Goal: Entertainment & Leisure: Browse casually

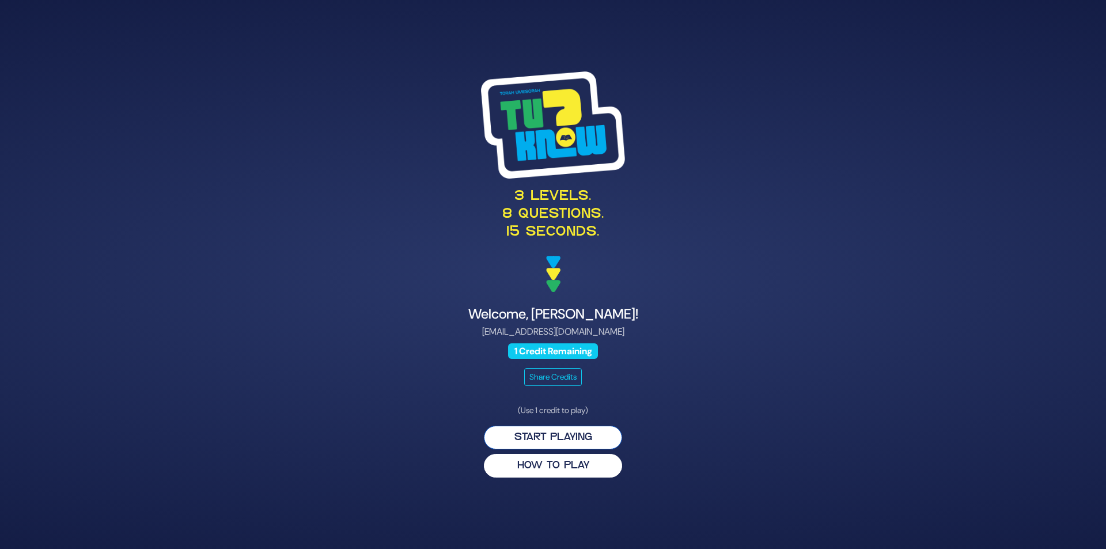
click at [552, 434] on button "Start Playing" at bounding box center [553, 438] width 138 height 24
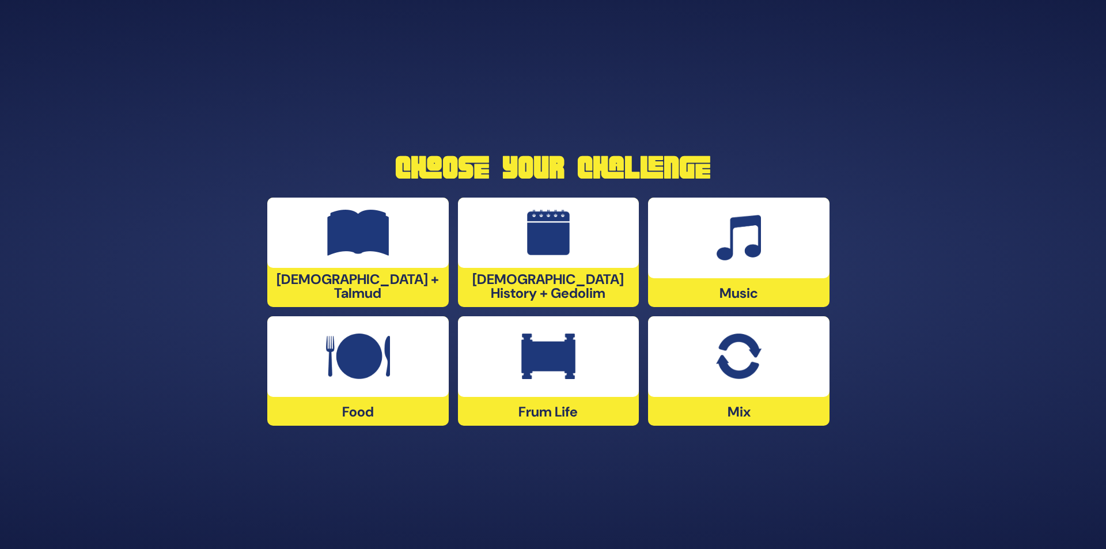
click at [760, 363] on img at bounding box center [738, 356] width 45 height 46
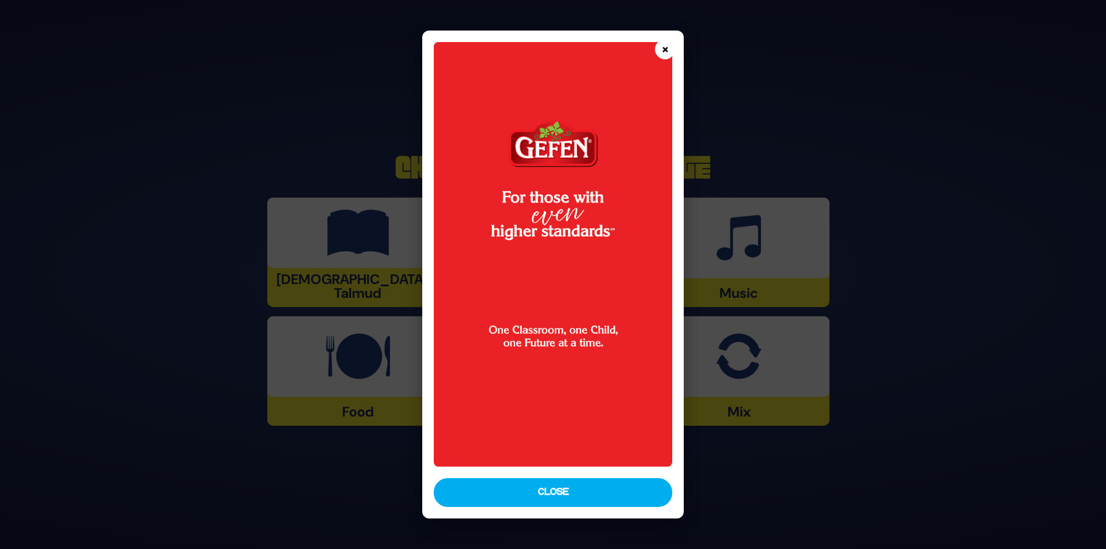
click at [661, 51] on button "×" at bounding box center [665, 49] width 20 height 20
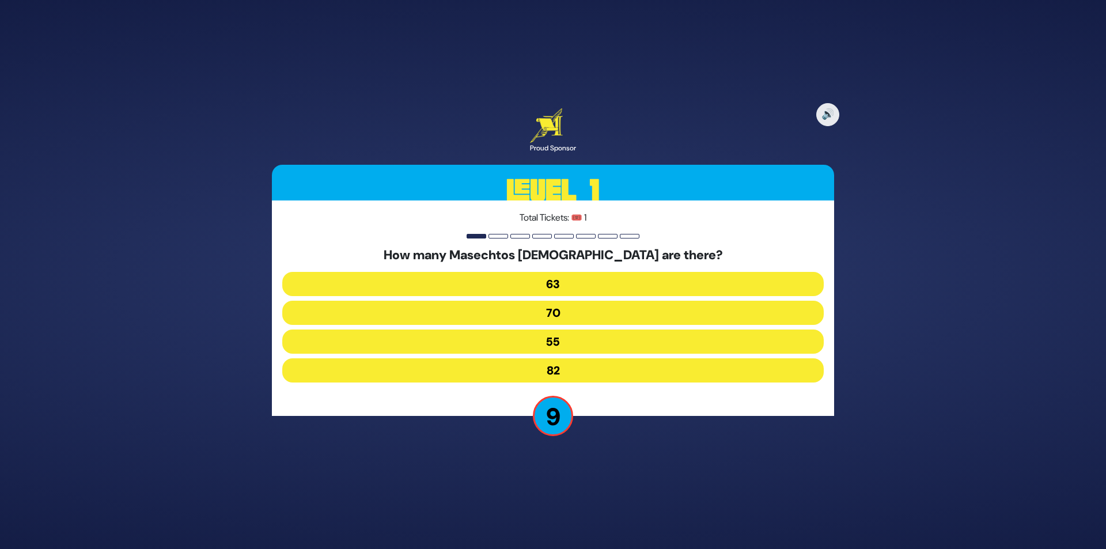
click at [556, 309] on button "70" at bounding box center [552, 313] width 541 height 24
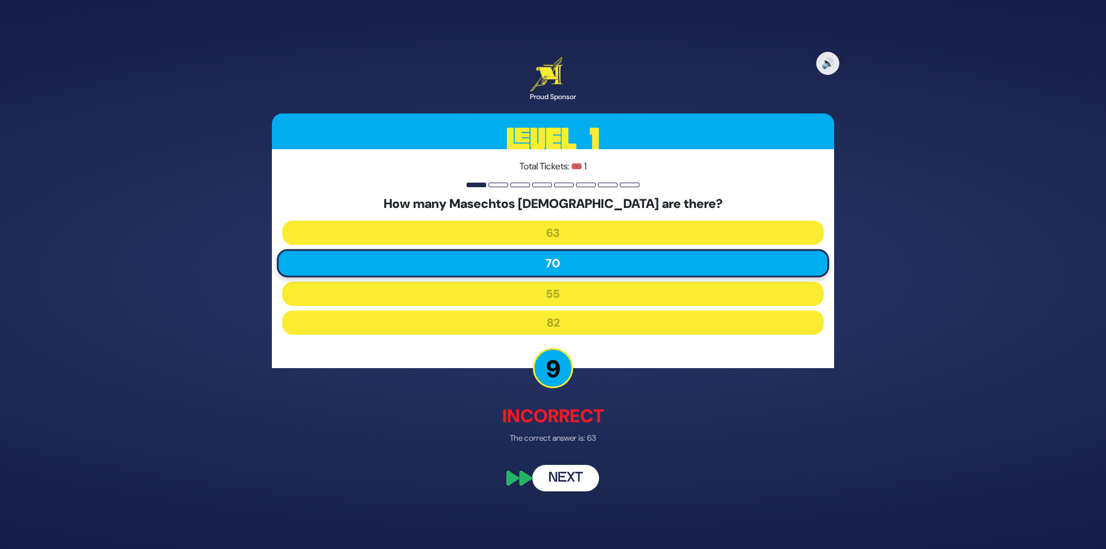
click at [578, 484] on button "Next" at bounding box center [565, 478] width 67 height 26
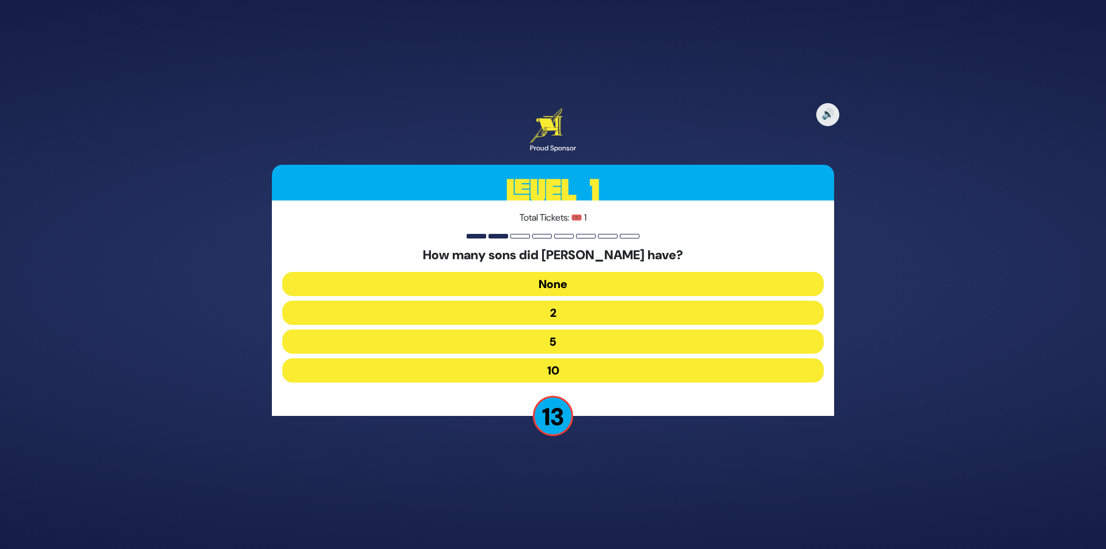
click at [568, 362] on button "10" at bounding box center [552, 370] width 541 height 24
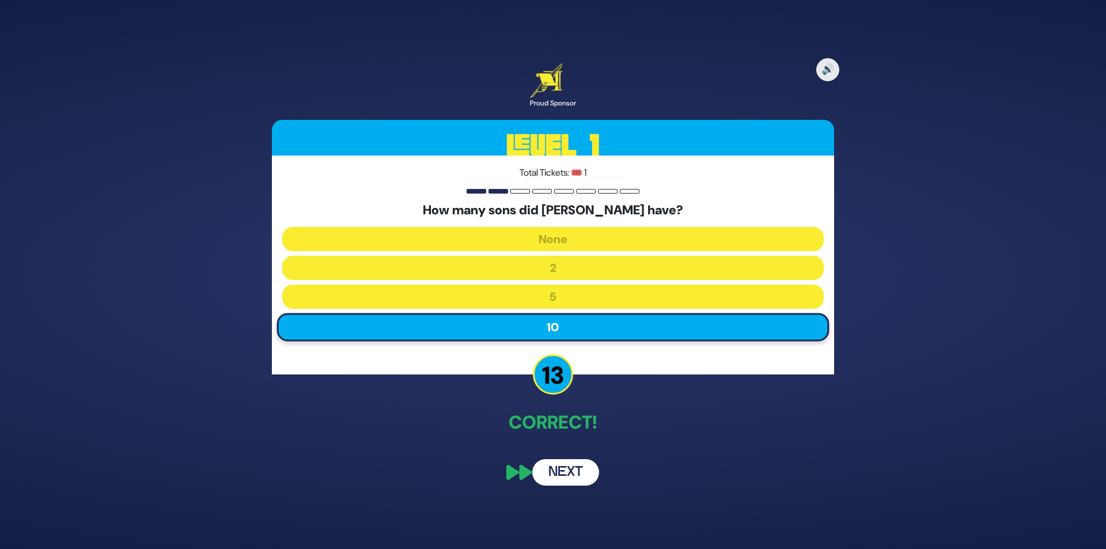
click at [571, 464] on button "Next" at bounding box center [565, 472] width 67 height 26
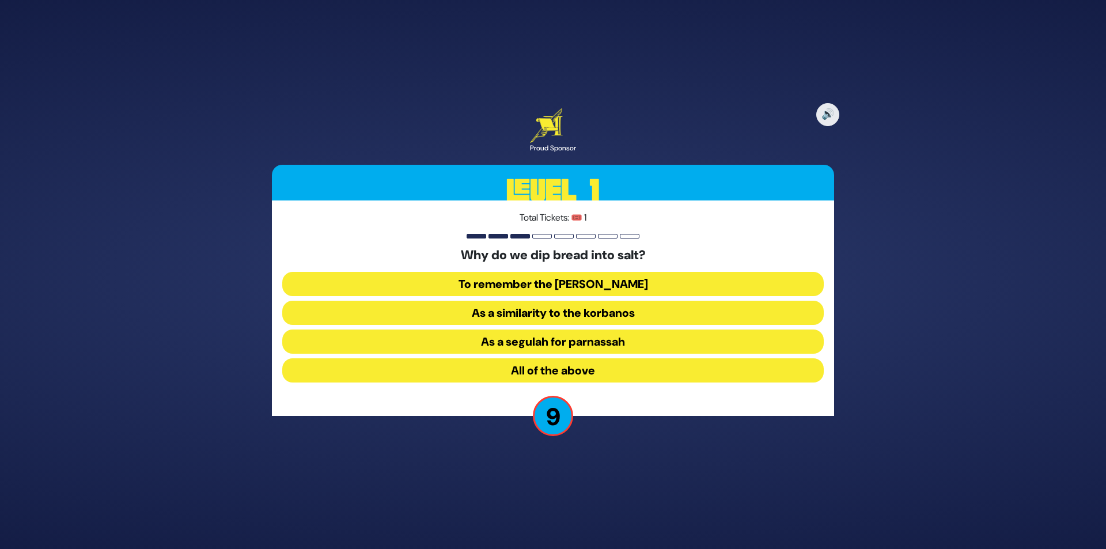
click at [563, 367] on button "All of the above" at bounding box center [552, 370] width 541 height 24
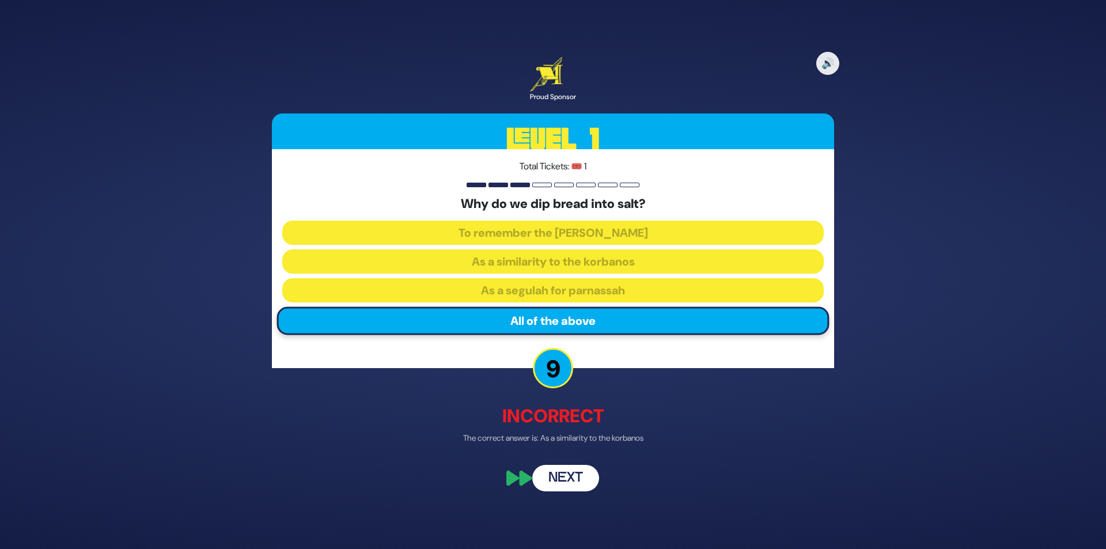
click at [561, 479] on button "Next" at bounding box center [565, 478] width 67 height 26
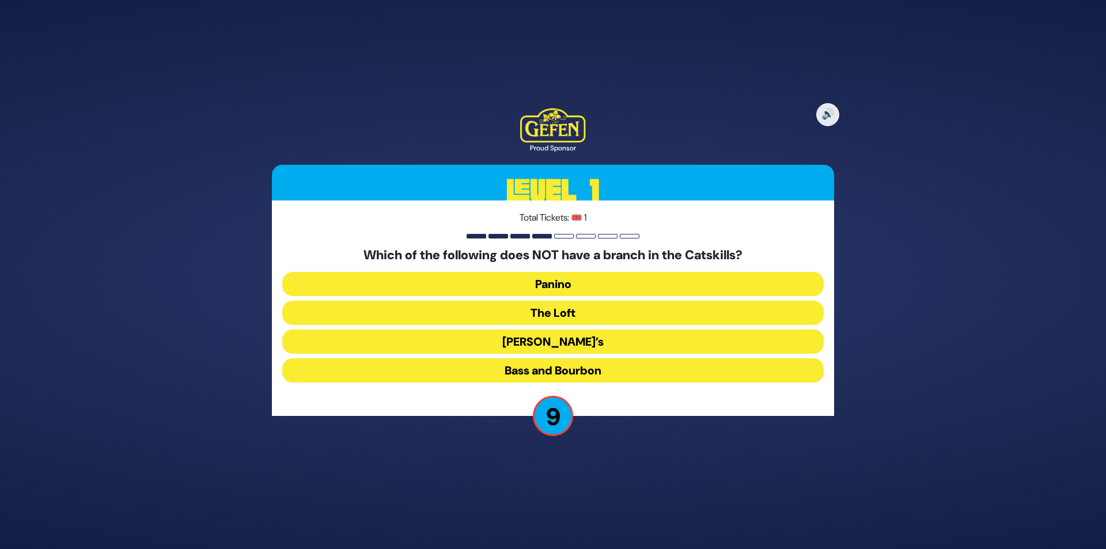
click at [561, 284] on button "Panino" at bounding box center [552, 284] width 541 height 24
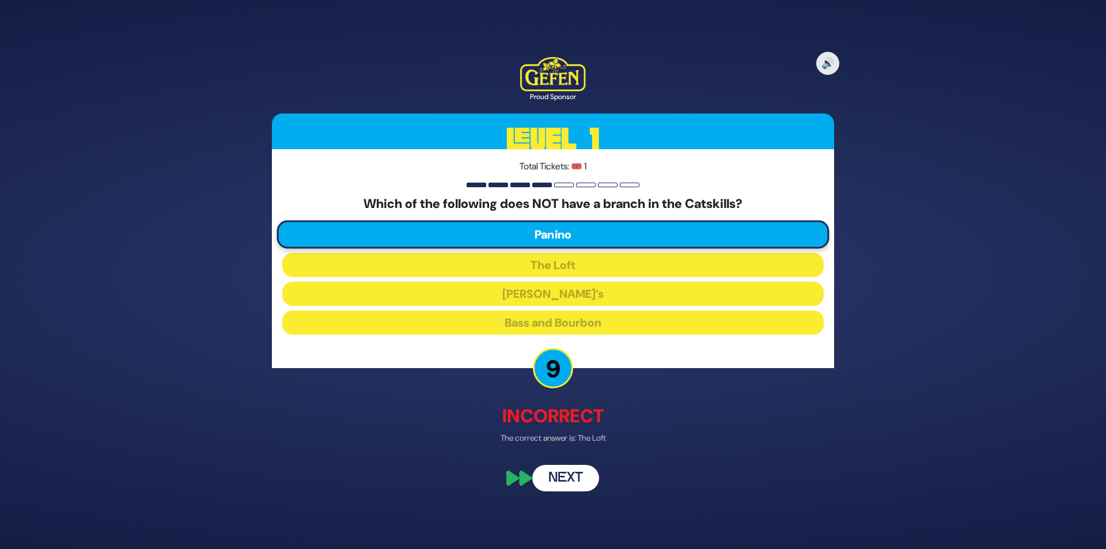
click at [565, 487] on button "Next" at bounding box center [565, 478] width 67 height 26
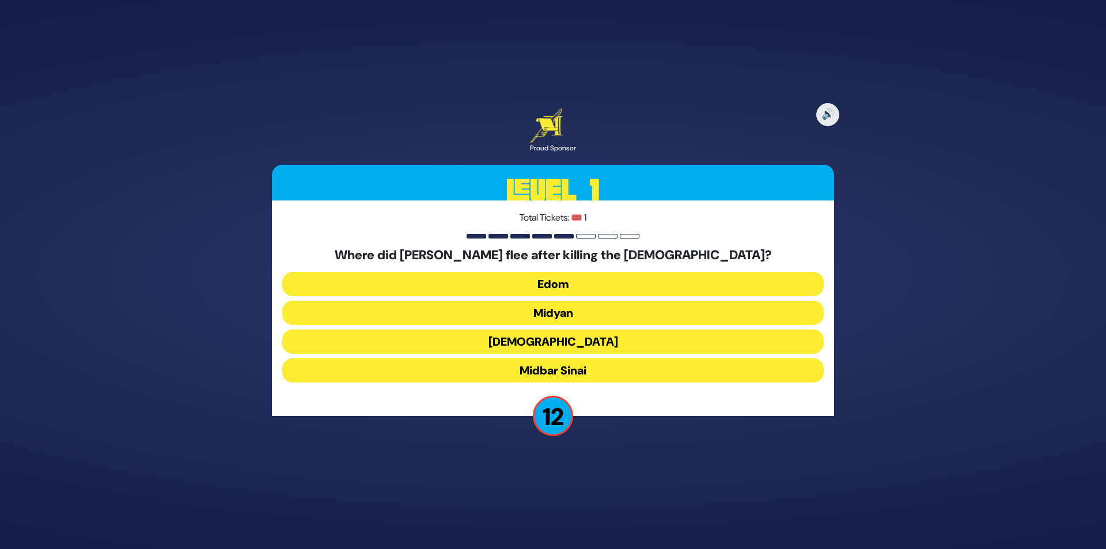
click at [559, 313] on button "Midyan" at bounding box center [552, 313] width 541 height 24
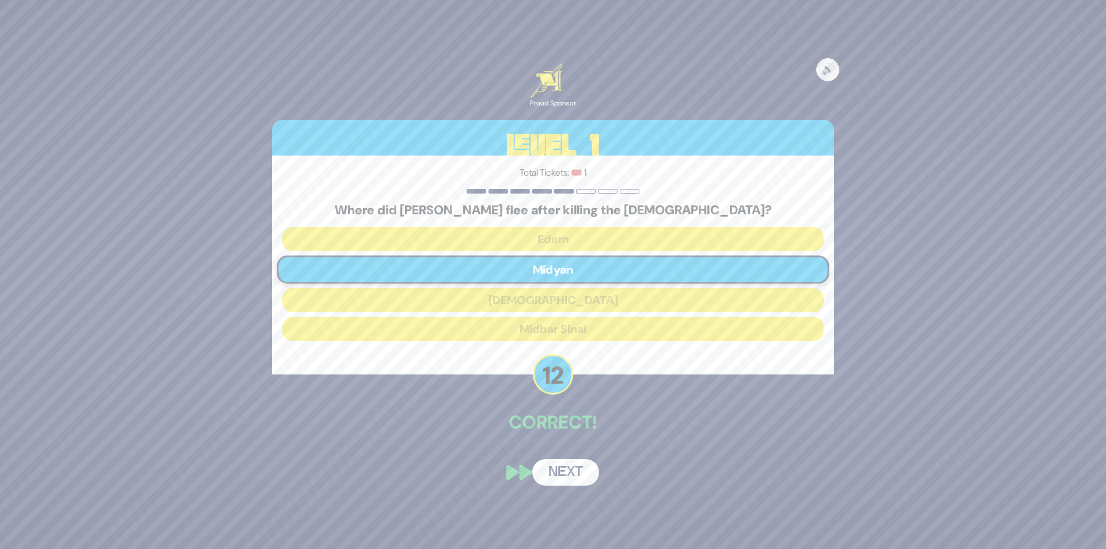
click at [571, 478] on button "Next" at bounding box center [565, 472] width 67 height 26
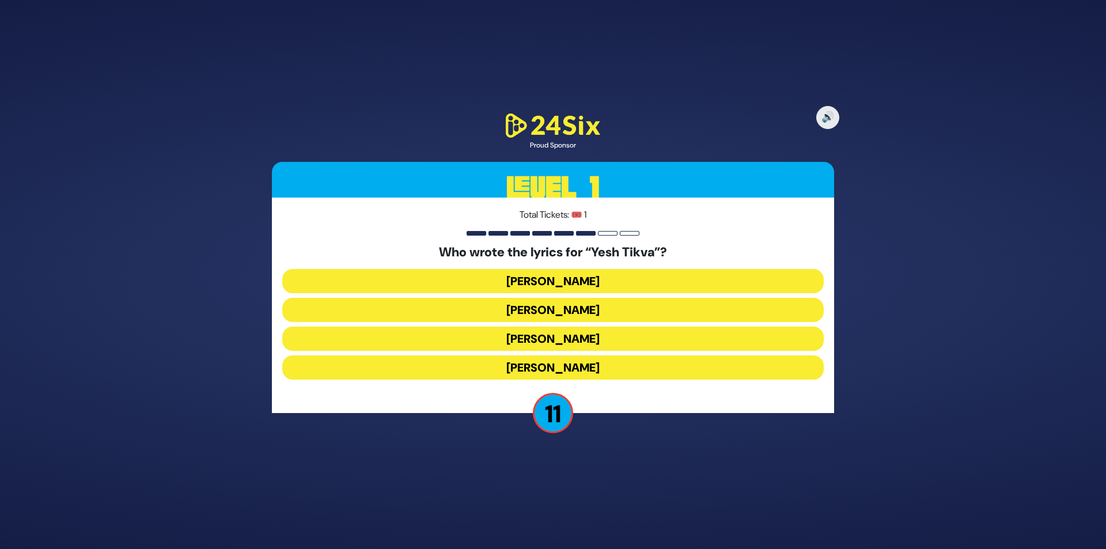
click at [554, 280] on button "[PERSON_NAME]" at bounding box center [552, 281] width 541 height 24
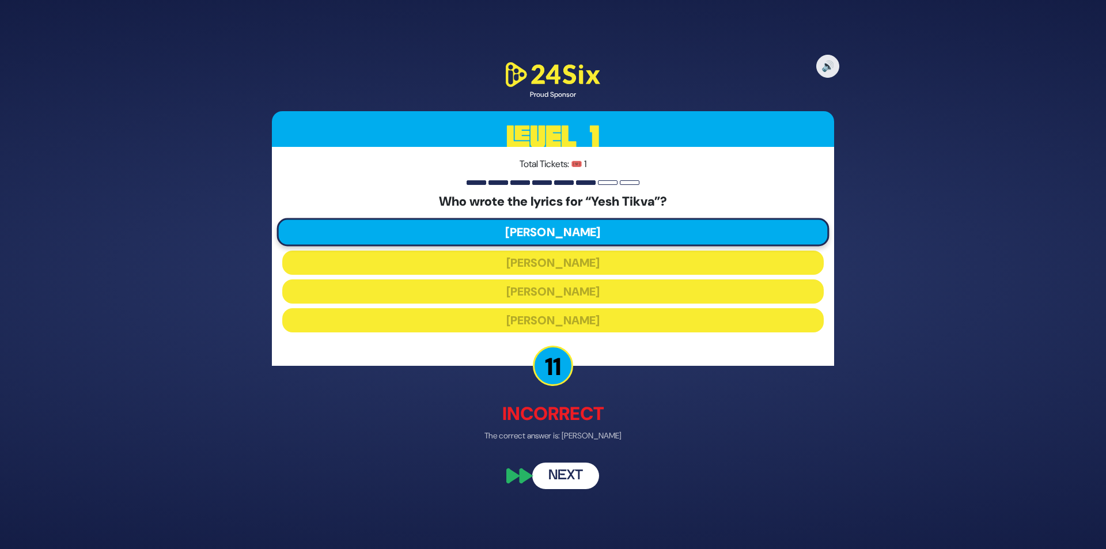
click at [573, 474] on button "Next" at bounding box center [565, 475] width 67 height 26
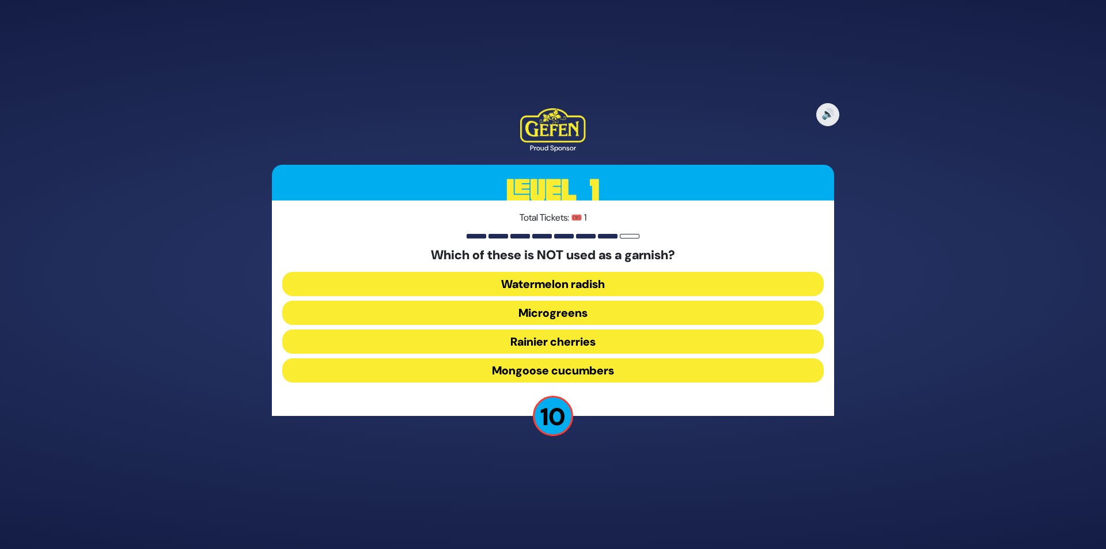
click at [582, 372] on button "Mongoose cucumbers" at bounding box center [552, 370] width 541 height 24
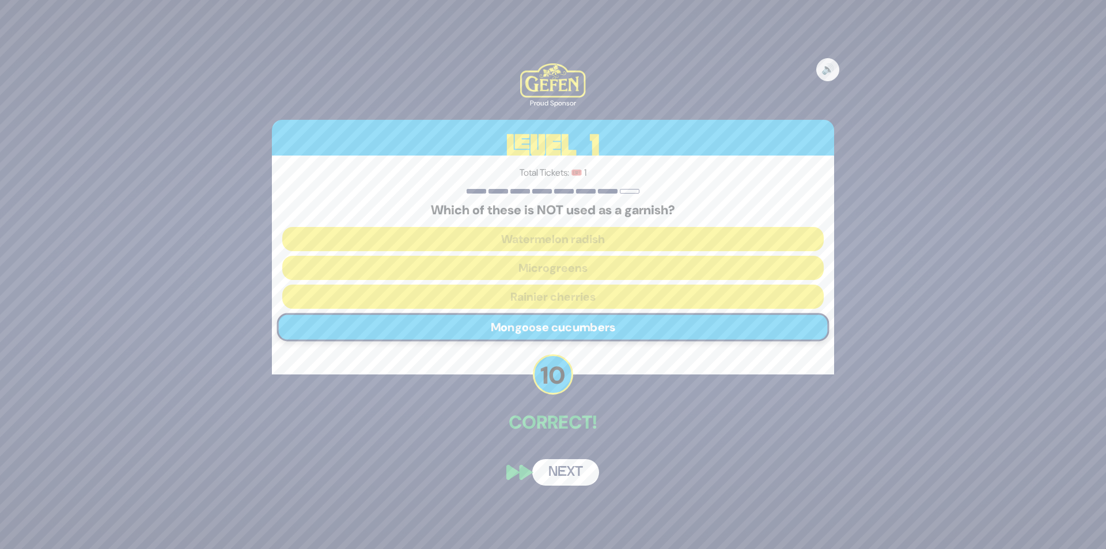
click at [564, 479] on button "Next" at bounding box center [565, 472] width 67 height 26
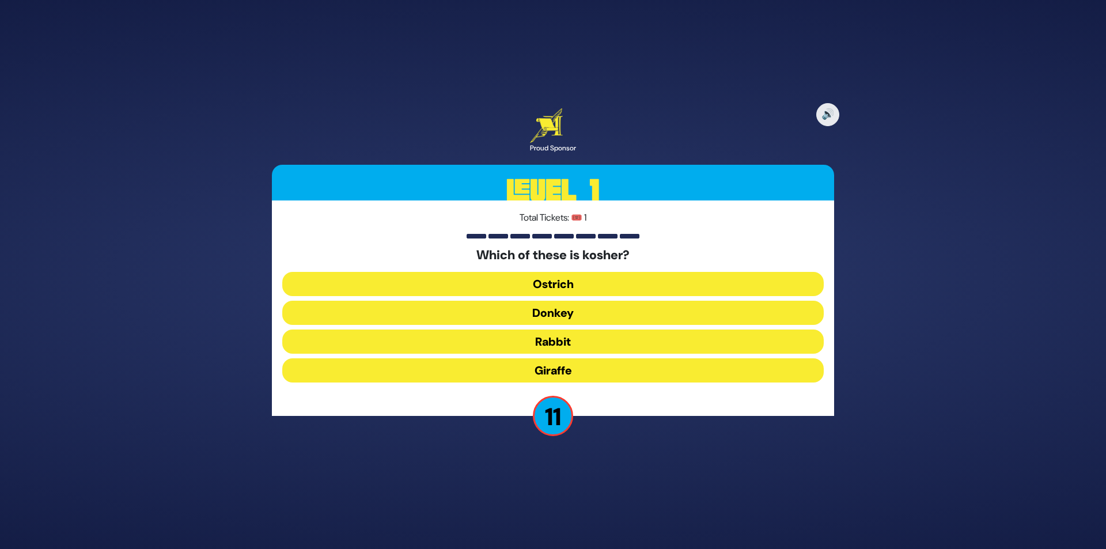
click at [569, 277] on button "Ostrich" at bounding box center [552, 284] width 541 height 24
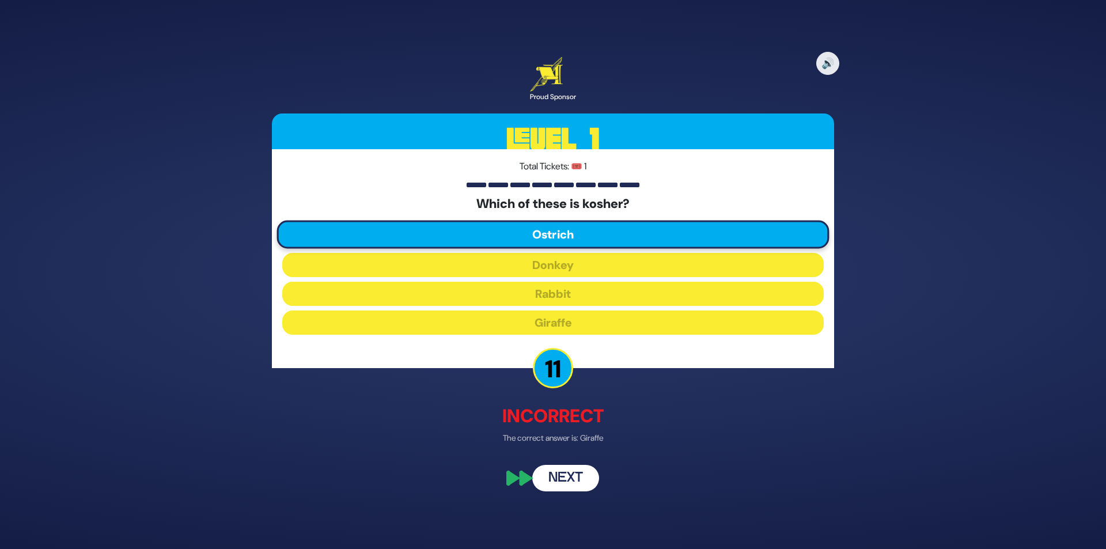
click at [572, 475] on button "Next" at bounding box center [565, 478] width 67 height 26
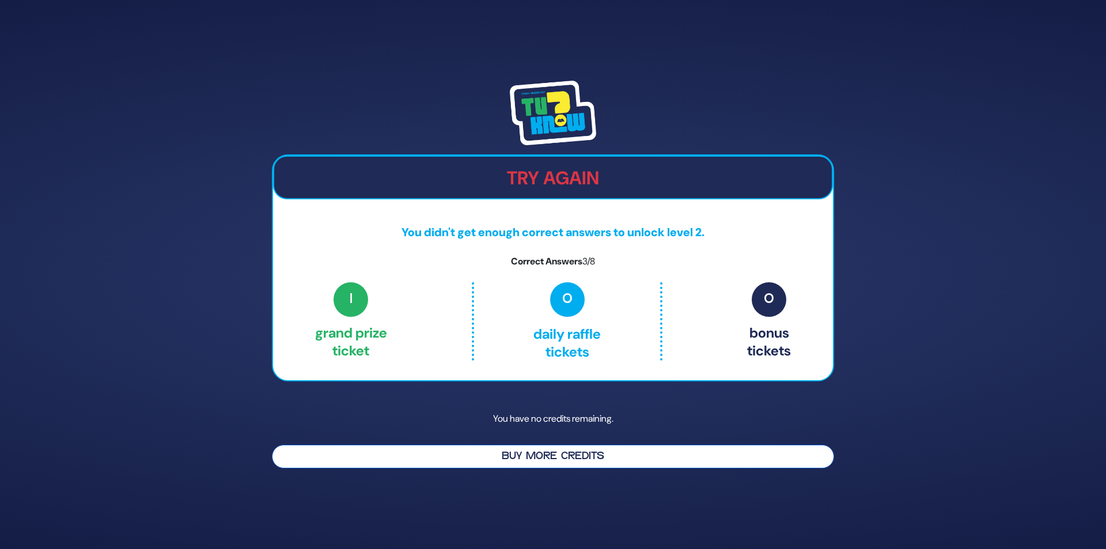
click at [564, 446] on button "Buy More Credits" at bounding box center [553, 457] width 562 height 24
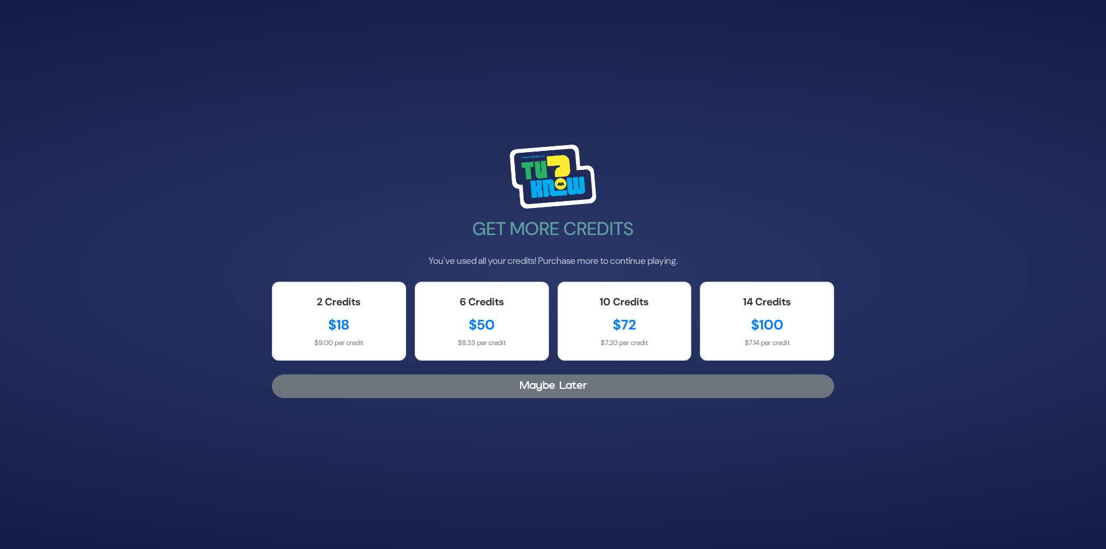
click at [548, 387] on button "Maybe Later" at bounding box center [553, 386] width 562 height 24
